Goal: Find specific page/section: Find specific page/section

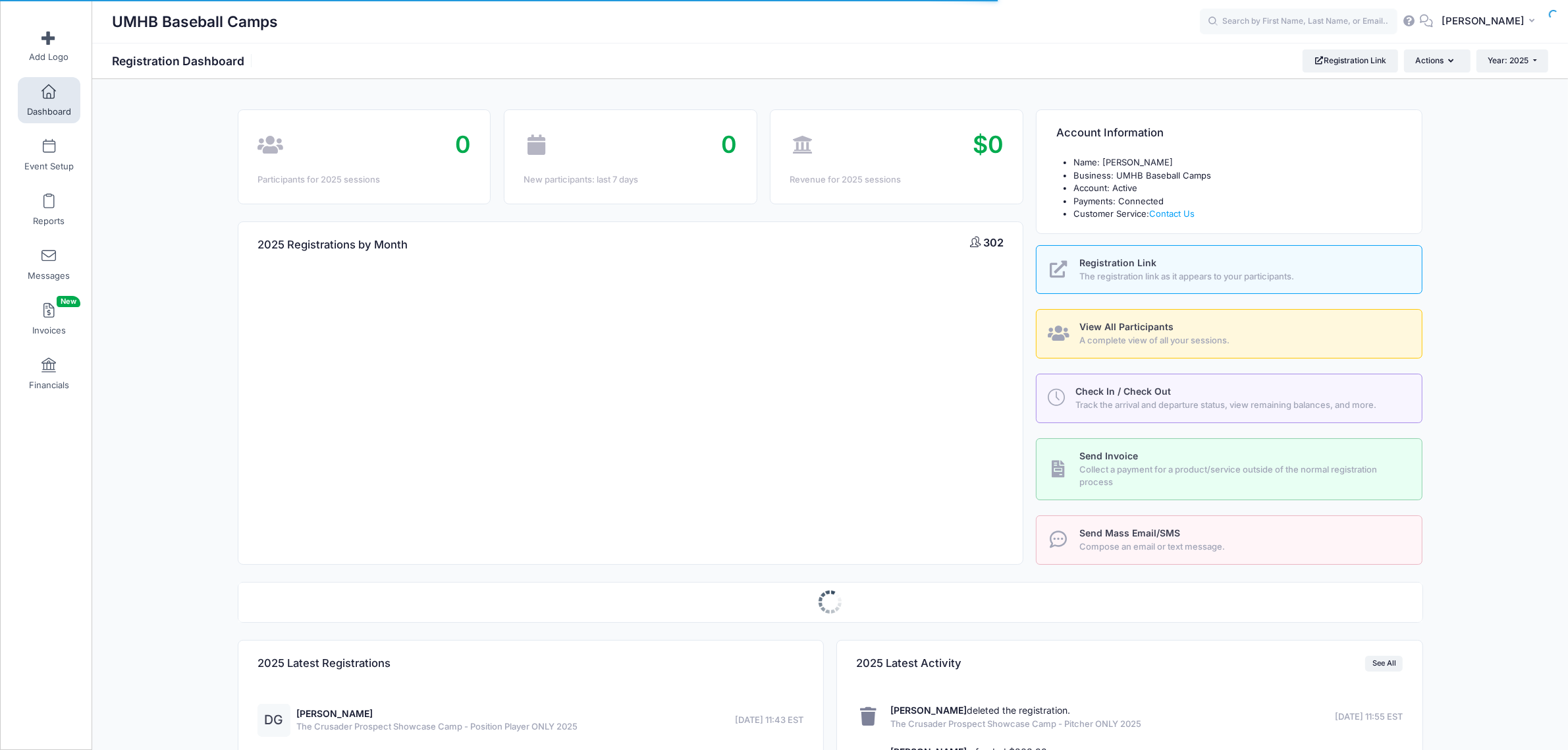
select select
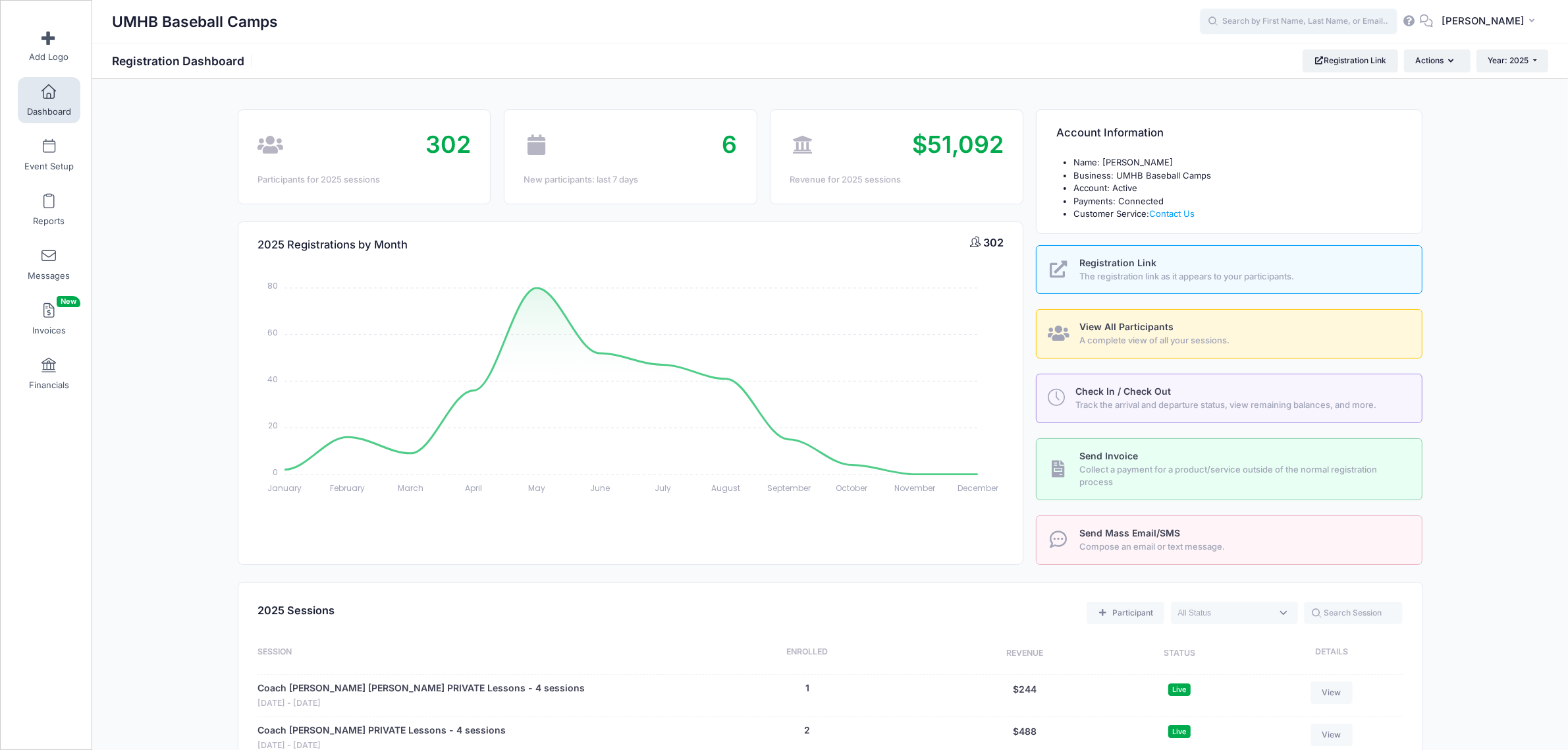
click at [1255, 17] on input "text" at bounding box center [1299, 22] width 198 height 27
type input "[PERSON_NAME]"
